Goal: Find specific fact: Find specific fact

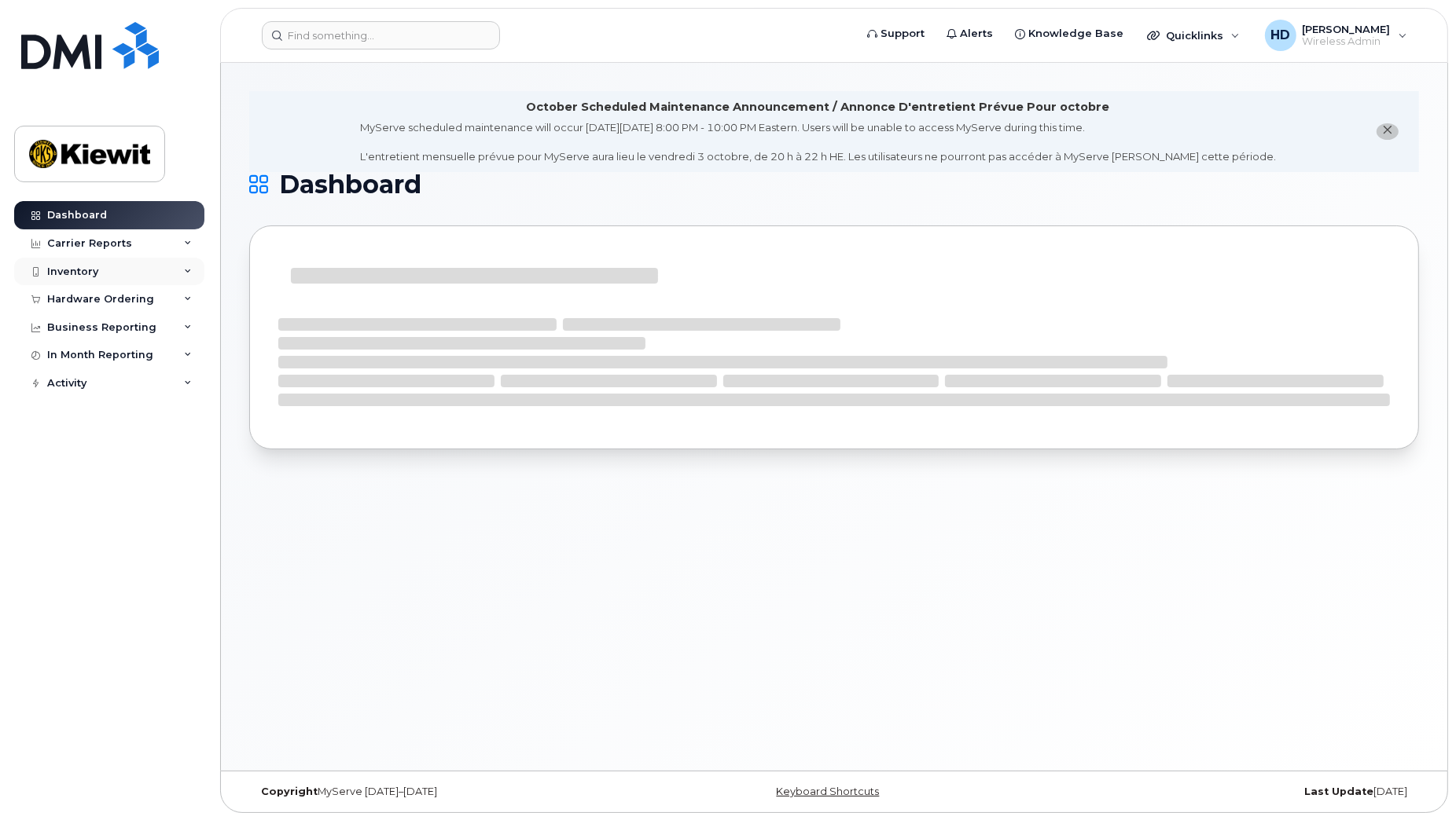
click at [200, 270] on div "Inventory" at bounding box center [109, 271] width 190 height 29
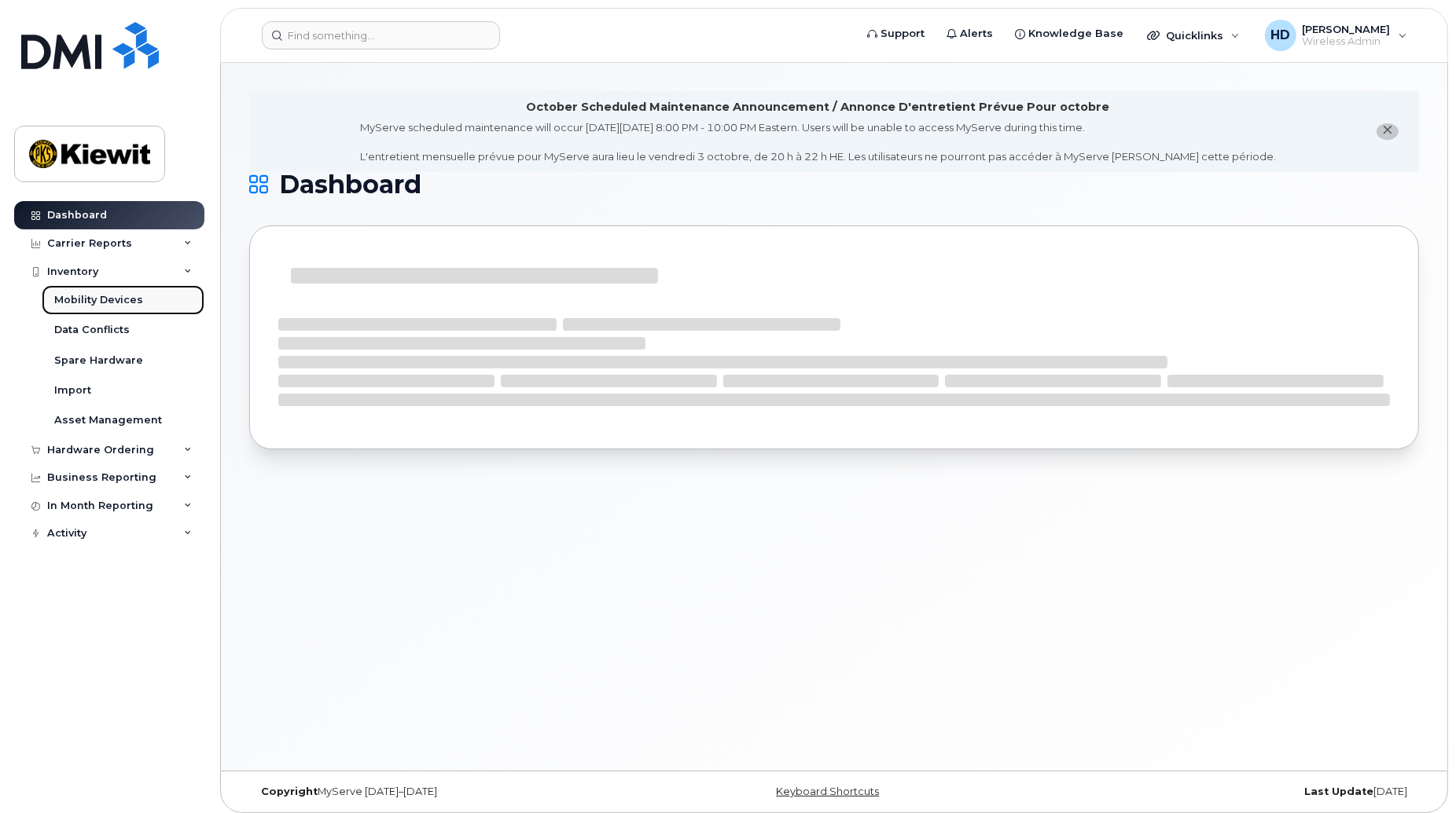
click at [99, 307] on div "Mobility Devices" at bounding box center [98, 300] width 89 height 14
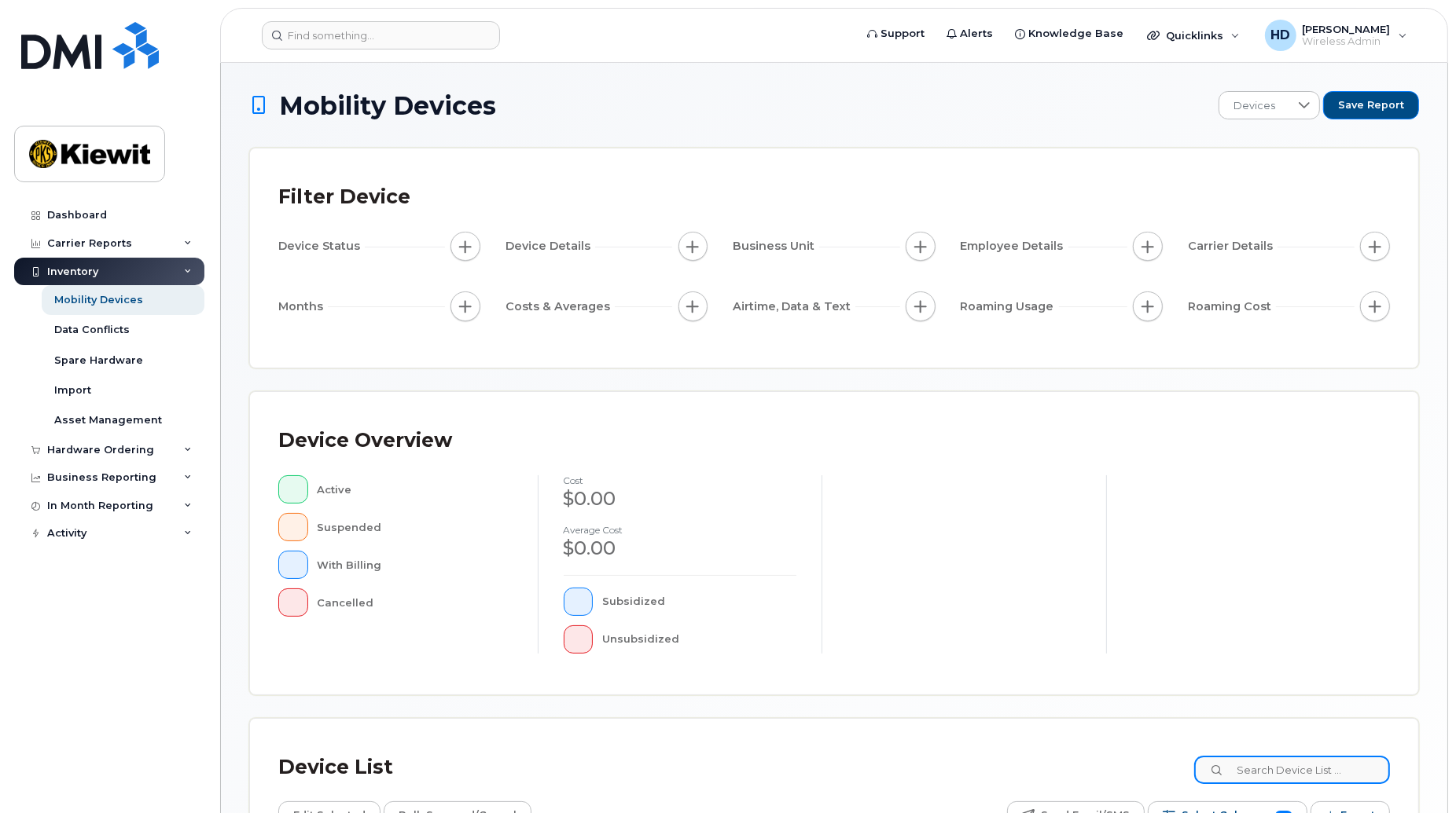
click at [1295, 774] on input at bounding box center [1291, 770] width 196 height 29
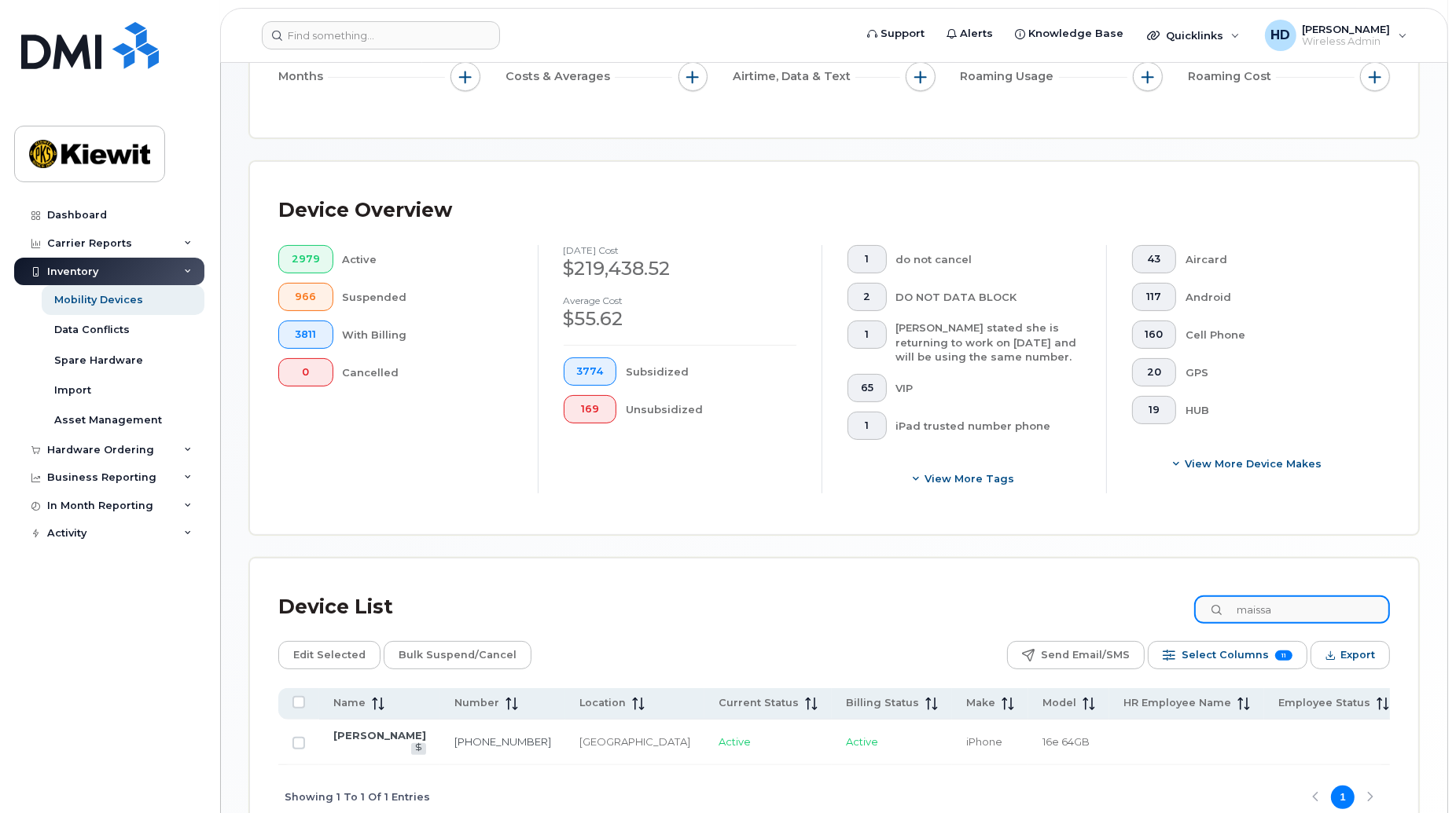
scroll to position [313, 0]
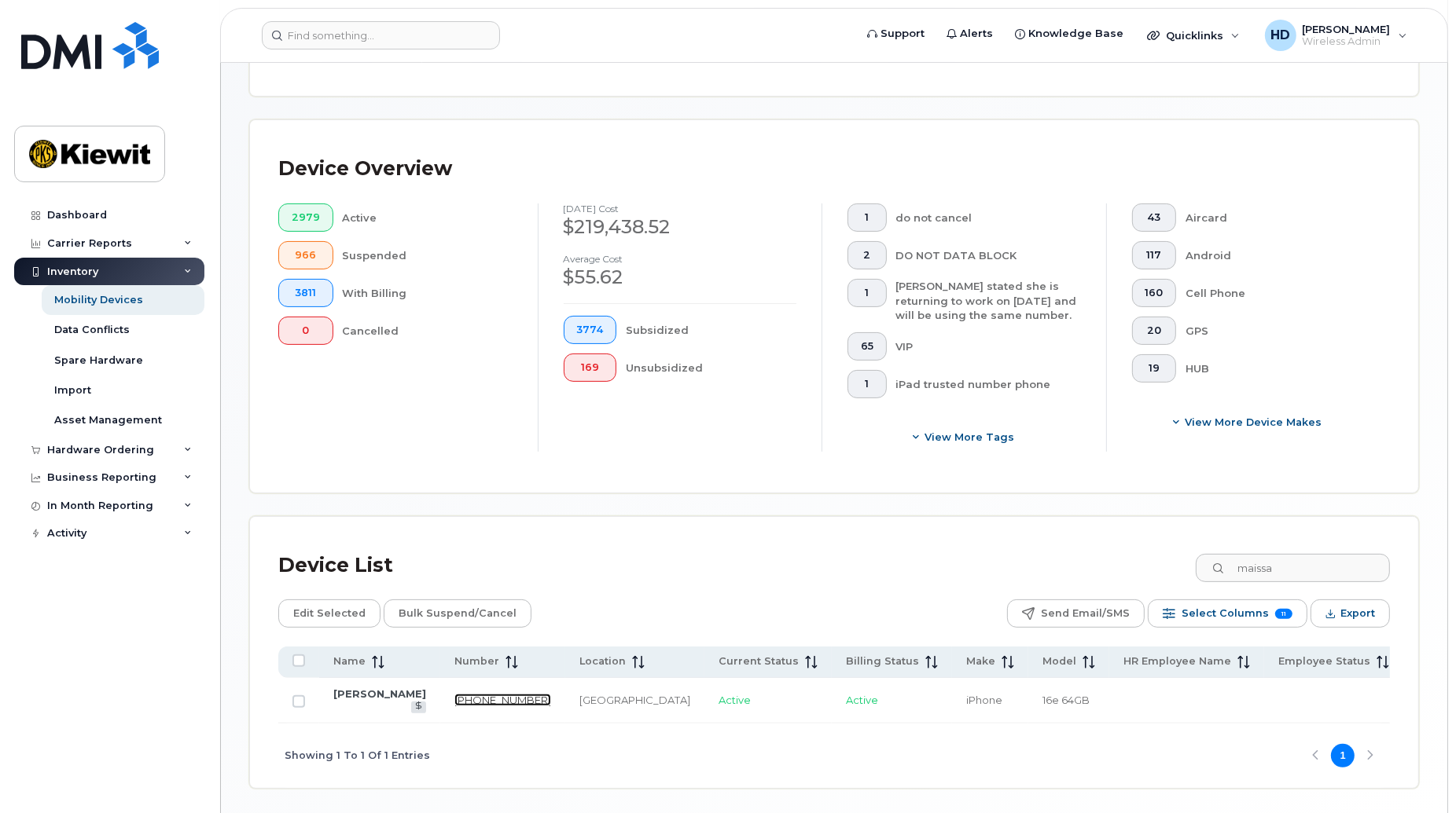
click at [454, 694] on link "343-572-6793" at bounding box center [503, 700] width 97 height 12
drag, startPoint x: 1322, startPoint y: 569, endPoint x: 1043, endPoint y: 588, distance: 279.6
click at [1046, 590] on div "Device List maissa Edit Selected Bulk Suspend/Cancel Send Email/SMS Select Colu…" at bounding box center [834, 666] width 1112 height 243
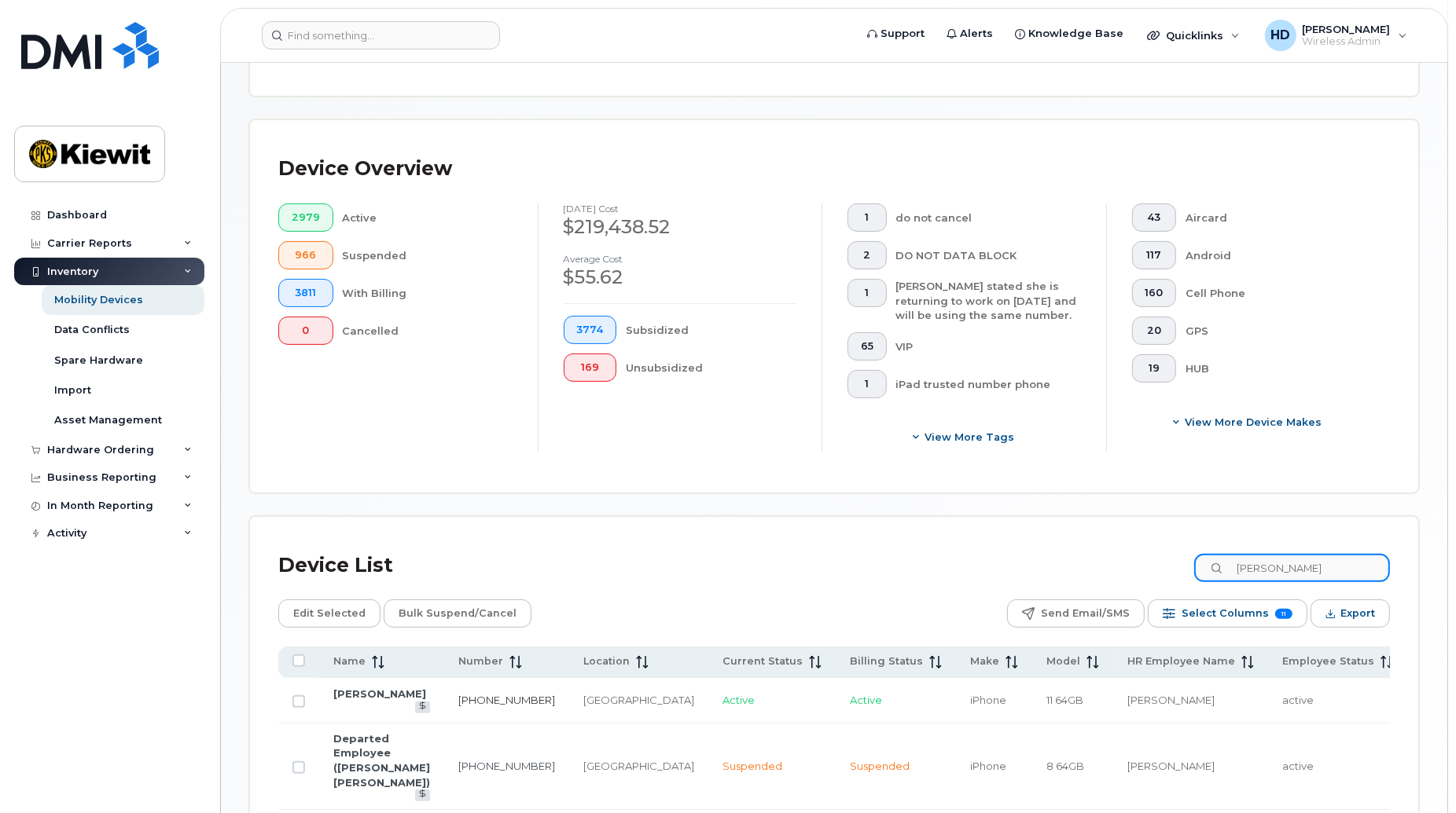
type input "guillaume"
click at [458, 694] on link "367-330-8959" at bounding box center [507, 700] width 97 height 12
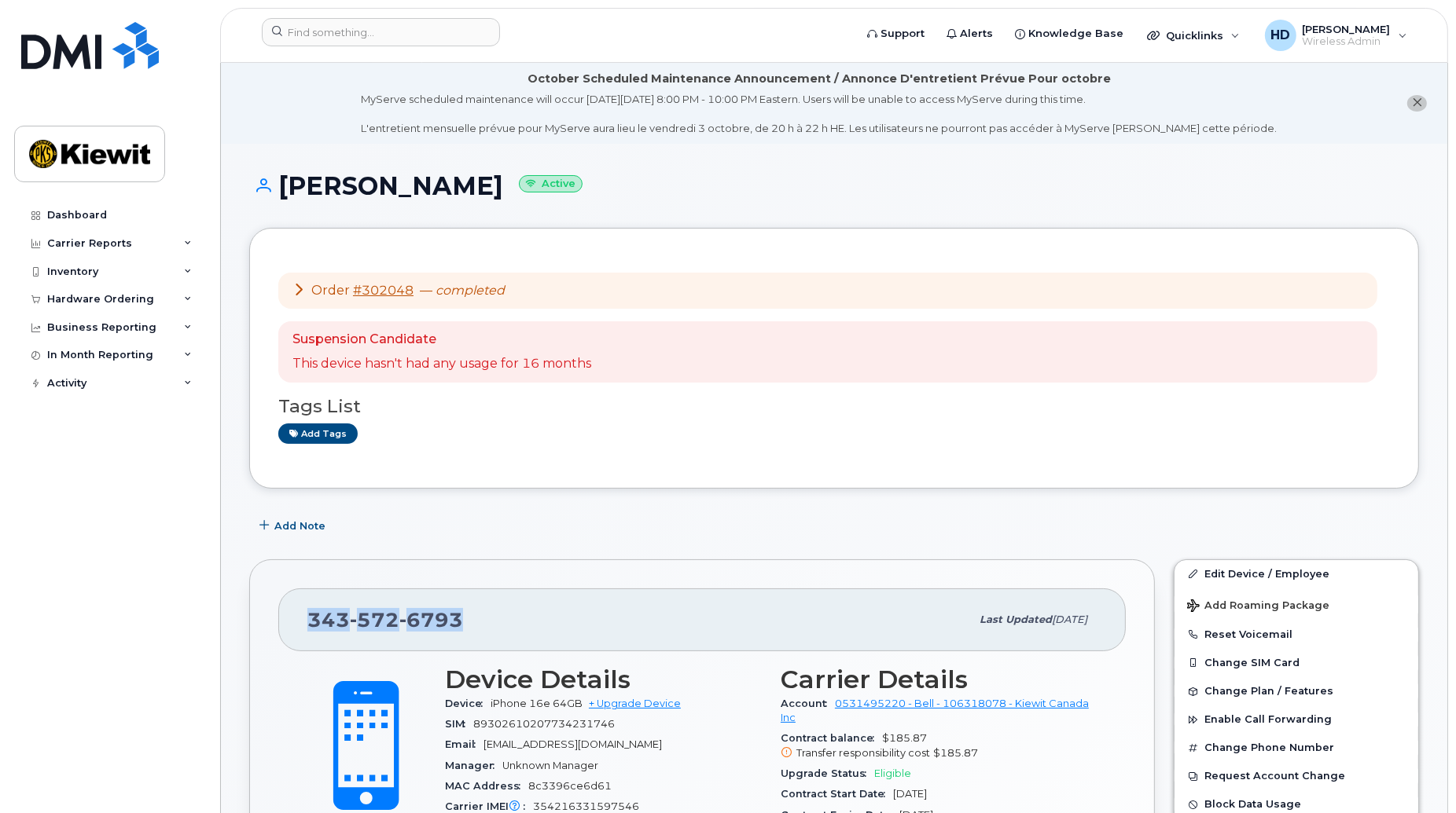
drag, startPoint x: 472, startPoint y: 617, endPoint x: 303, endPoint y: 623, distance: 169.1
click at [303, 623] on div "343 572 6793 Last updated Oct 05, 2025" at bounding box center [702, 620] width 848 height 63
copy span "343 572 6793"
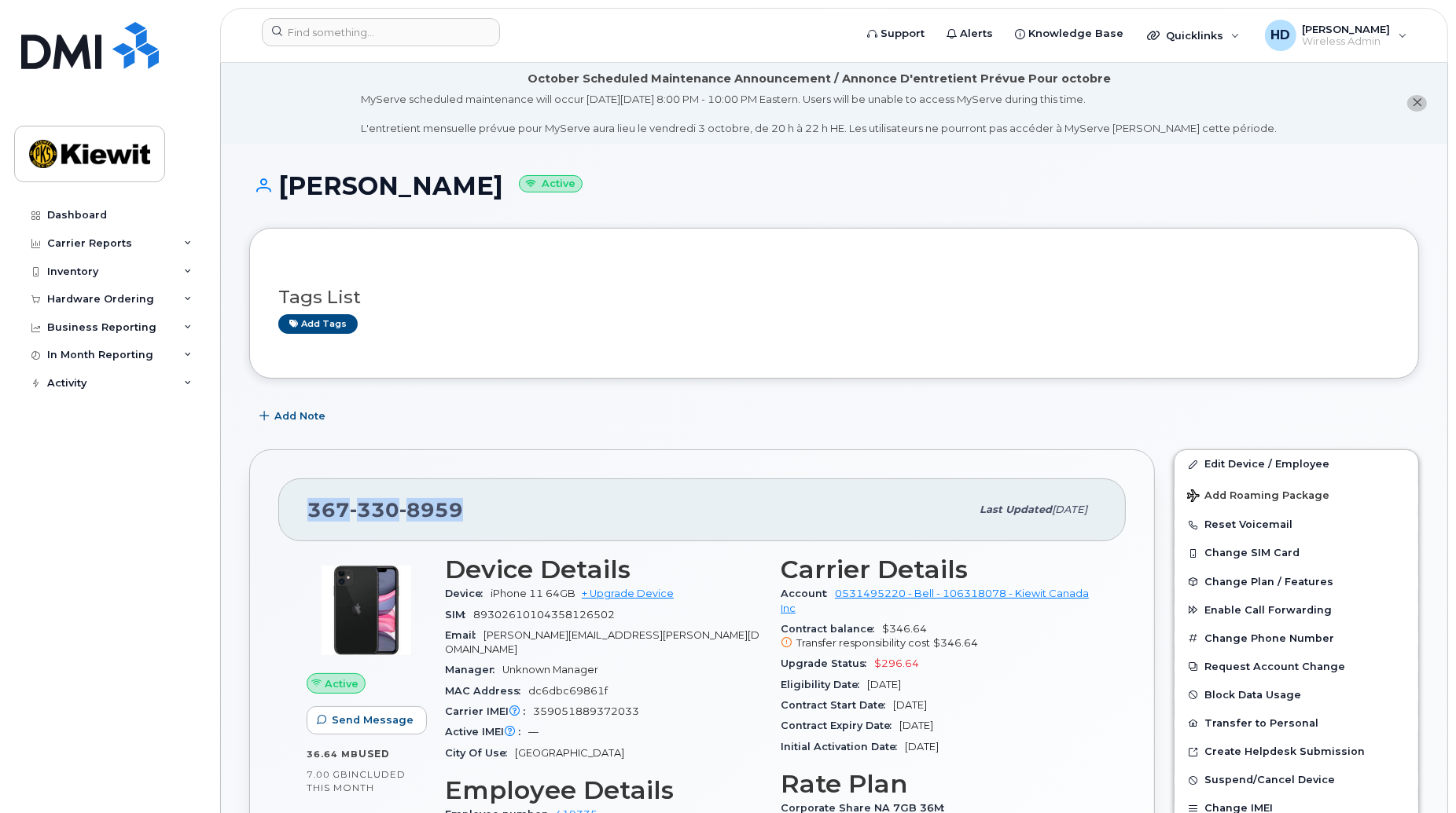
drag, startPoint x: 277, startPoint y: 503, endPoint x: 253, endPoint y: 503, distance: 24.0
